Goal: Find specific page/section: Find specific page/section

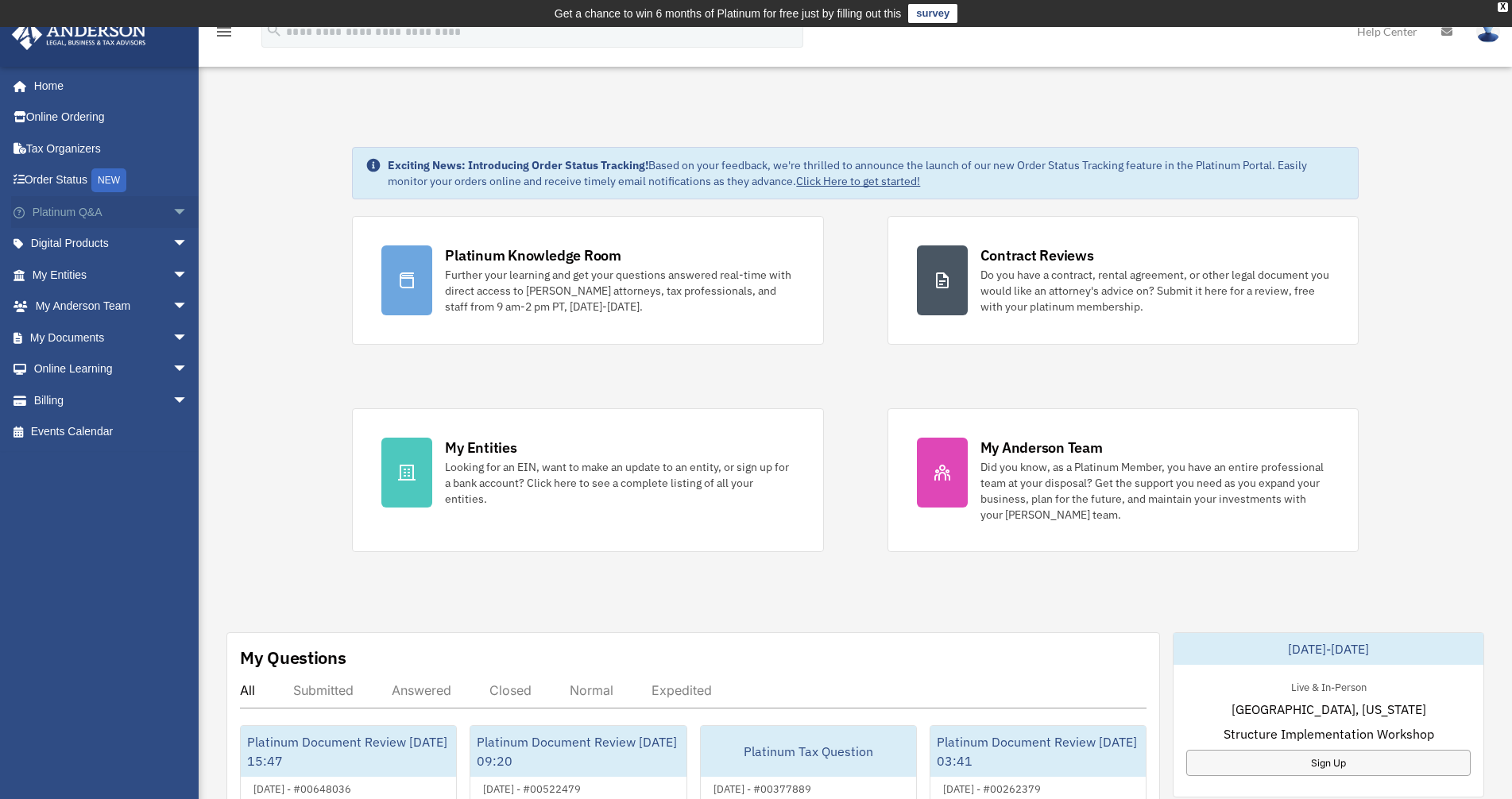
click at [127, 209] on link "Platinum Q&A arrow_drop_down" at bounding box center [111, 211] width 201 height 32
click at [173, 209] on span "arrow_drop_down" at bounding box center [188, 211] width 32 height 32
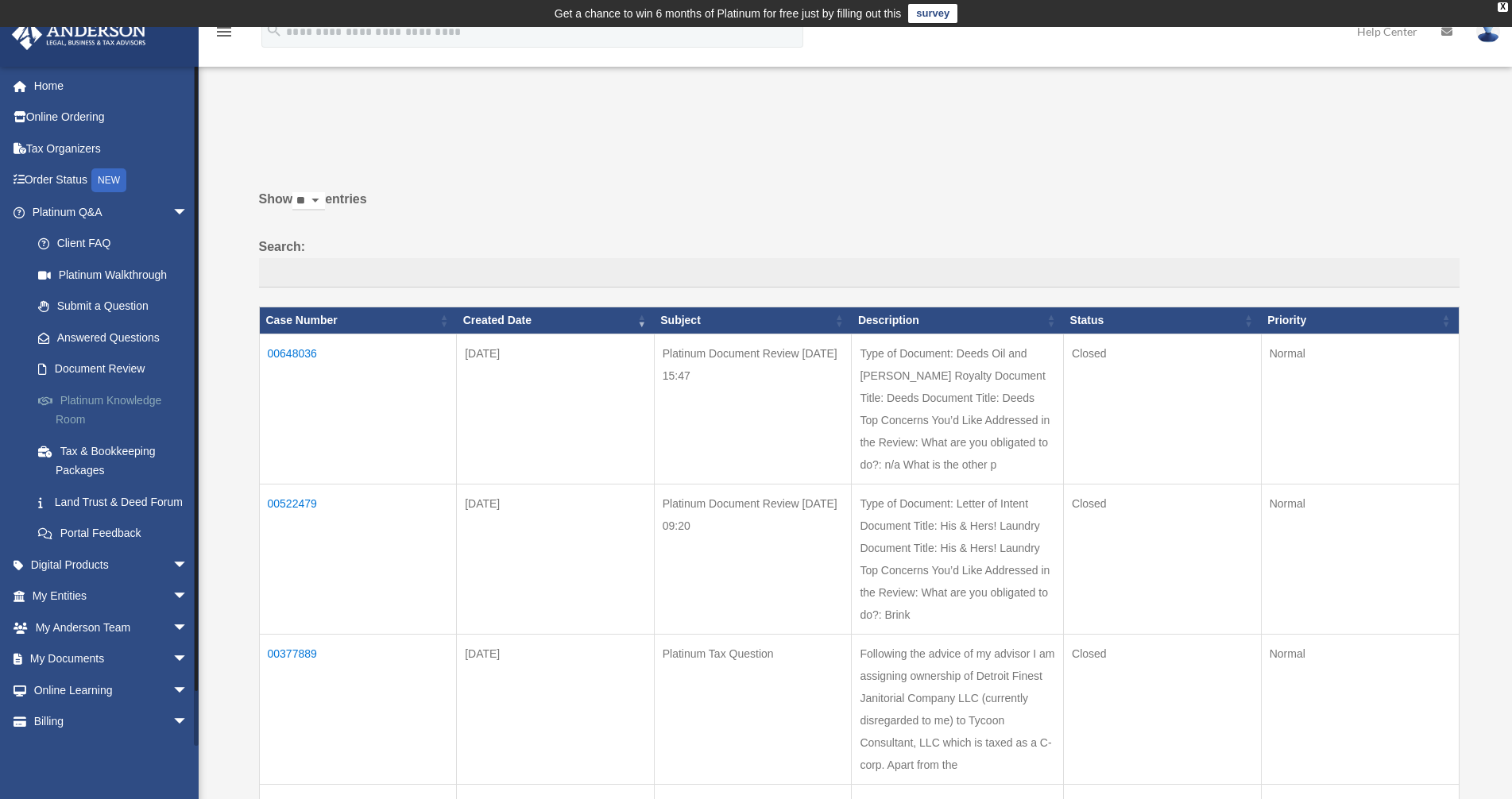
click at [111, 401] on link "Platinum Knowledge Room" at bounding box center [117, 409] width 190 height 51
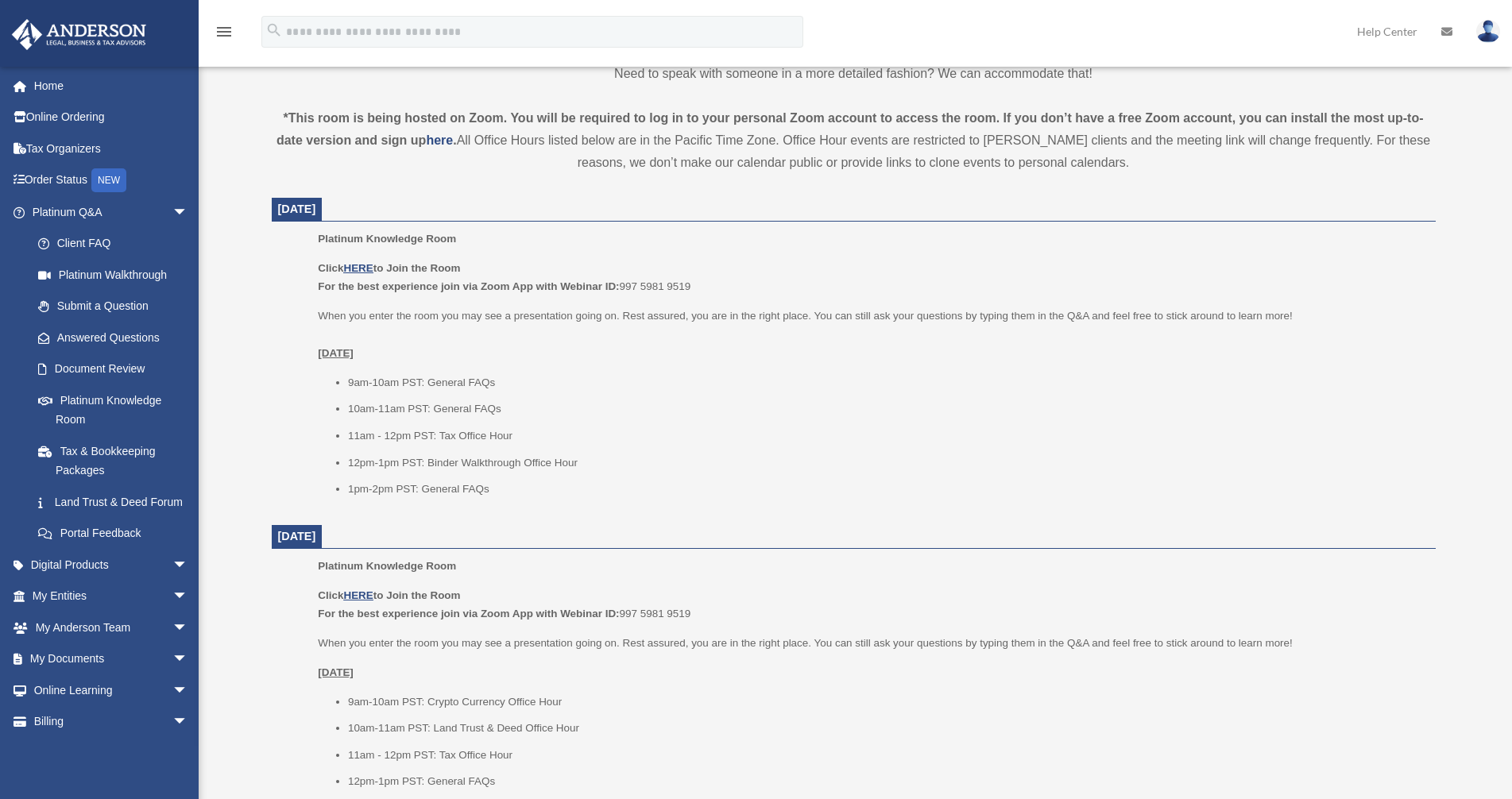
scroll to position [547, 0]
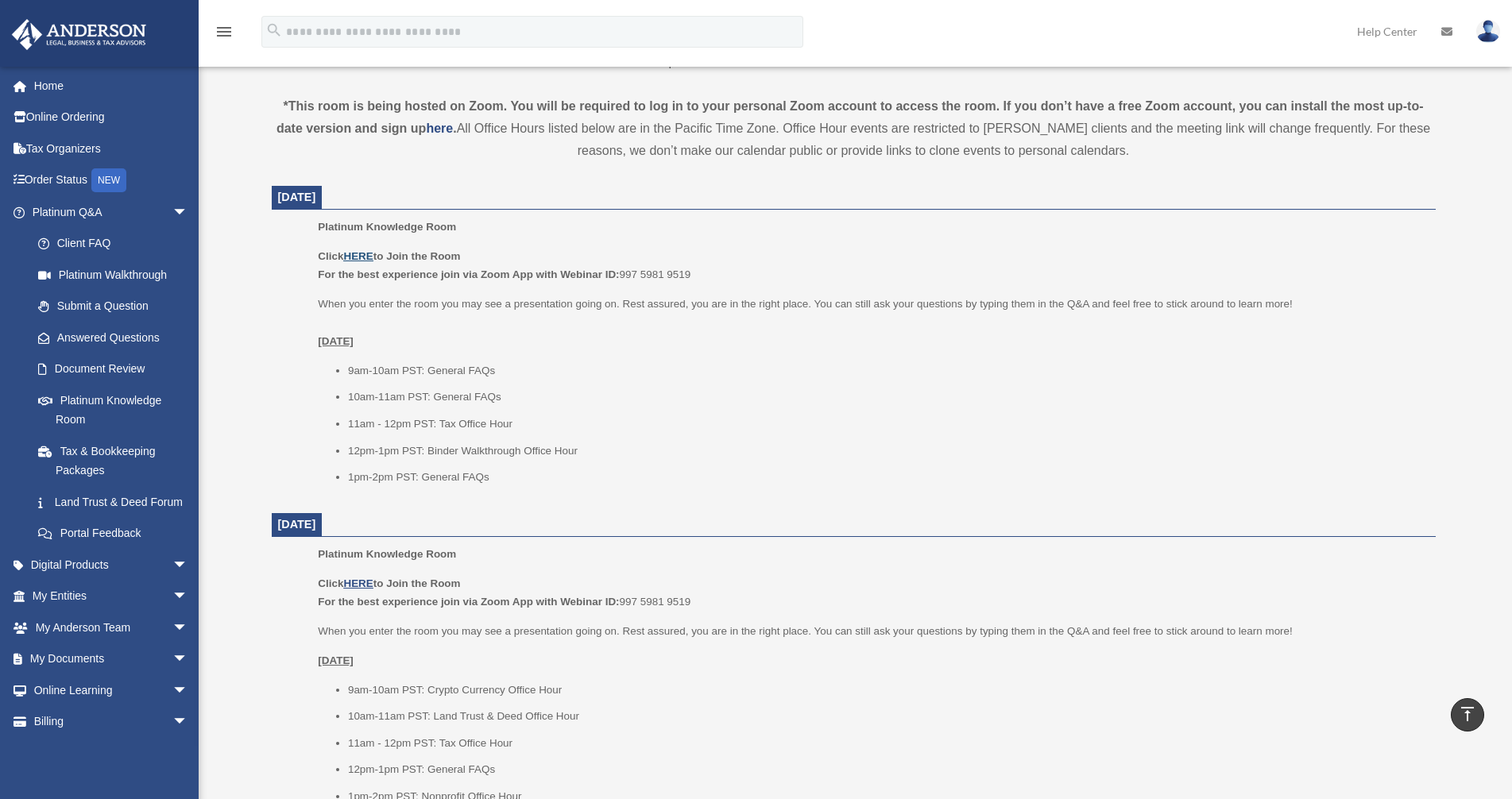
click at [365, 254] on u "HERE" at bounding box center [358, 256] width 29 height 12
